Goal: Transaction & Acquisition: Purchase product/service

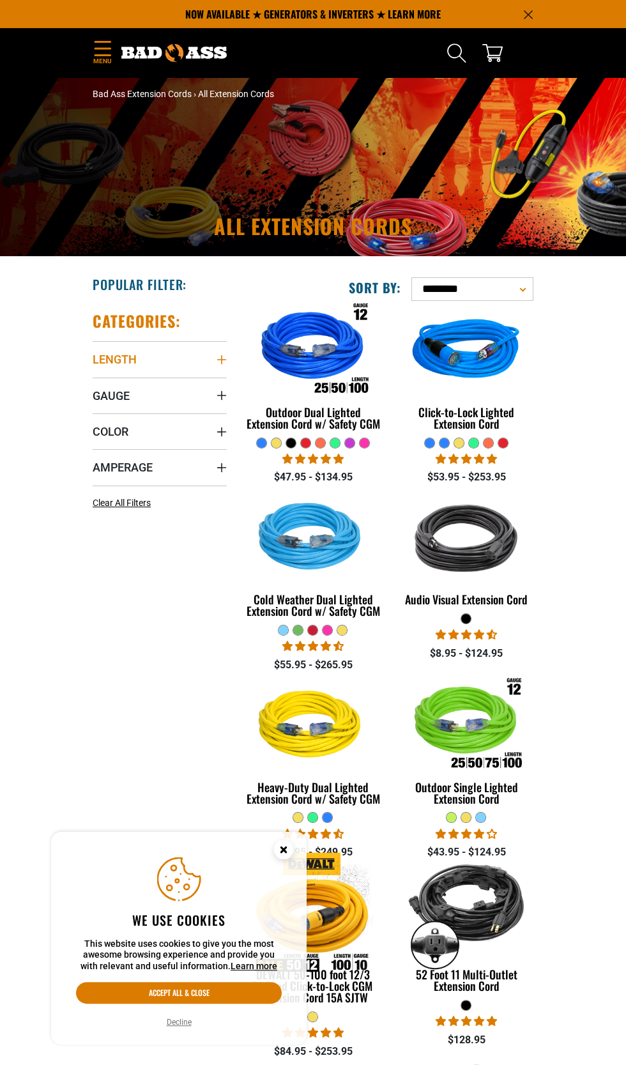
click at [222, 364] on icon "Length" at bounding box center [221, 359] width 9 height 9
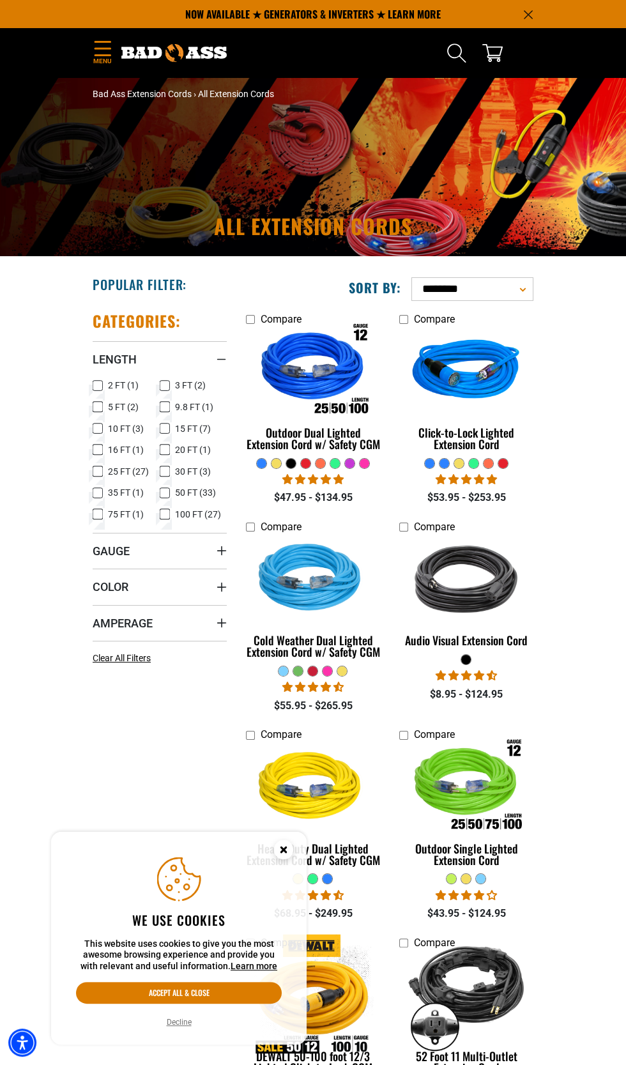
click at [96, 437] on icon at bounding box center [98, 428] width 10 height 17
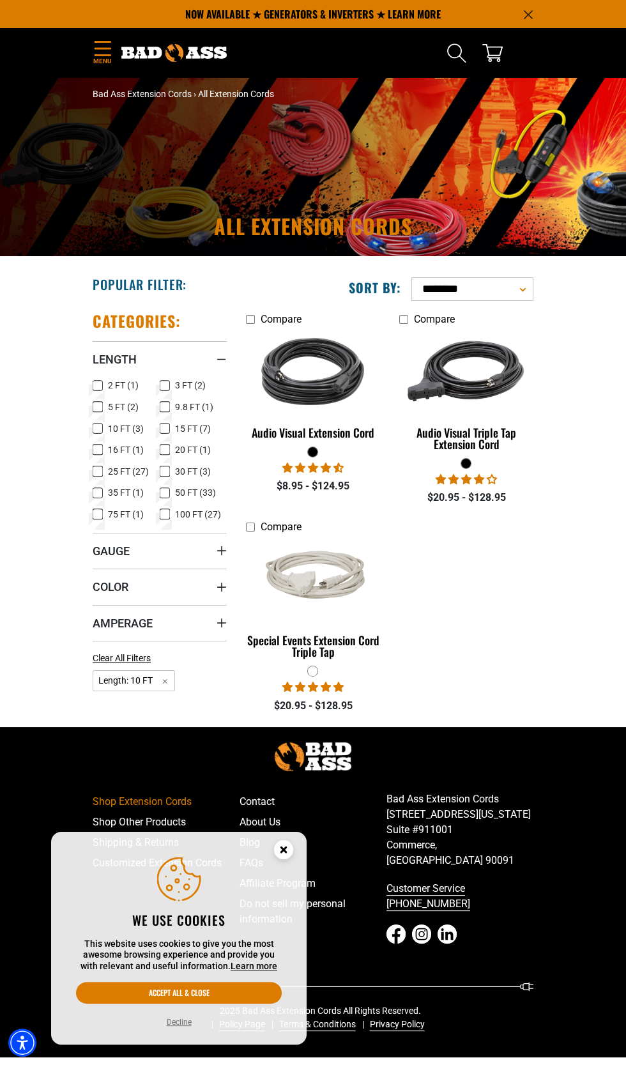
click at [175, 411] on span "9.8 FT (1)" at bounding box center [194, 406] width 38 height 9
